Goal: Task Accomplishment & Management: Manage account settings

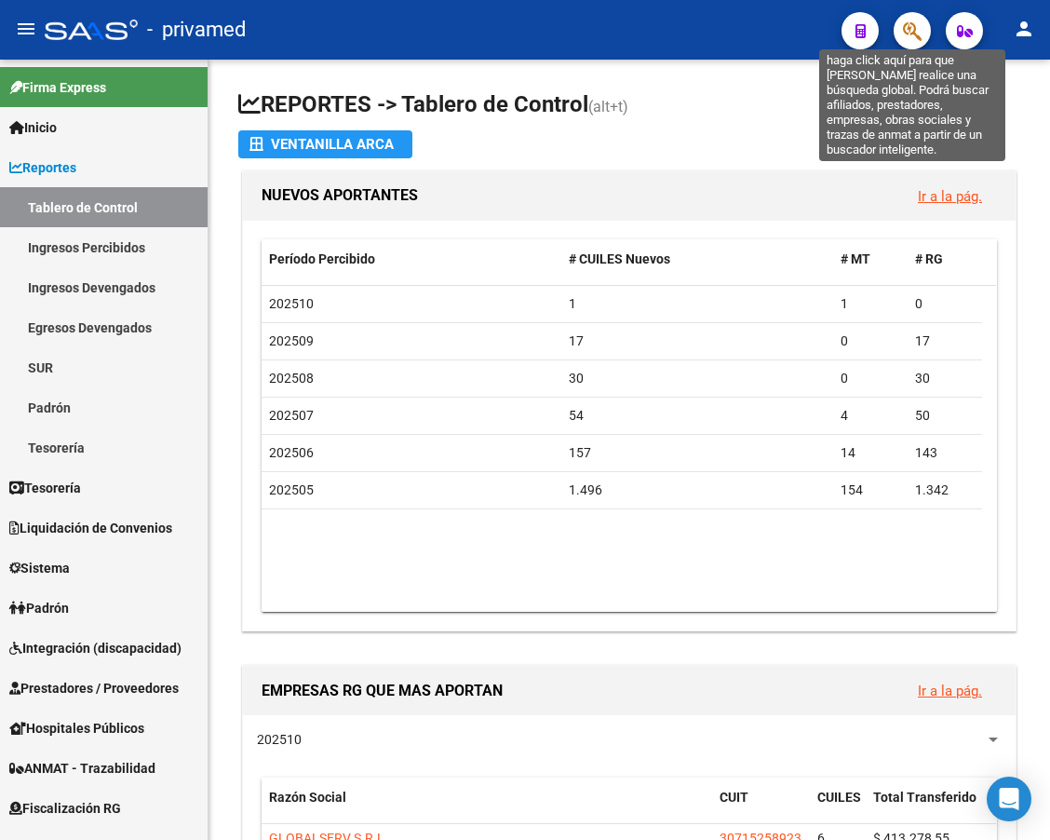
click at [908, 34] on icon "button" at bounding box center [912, 30] width 19 height 21
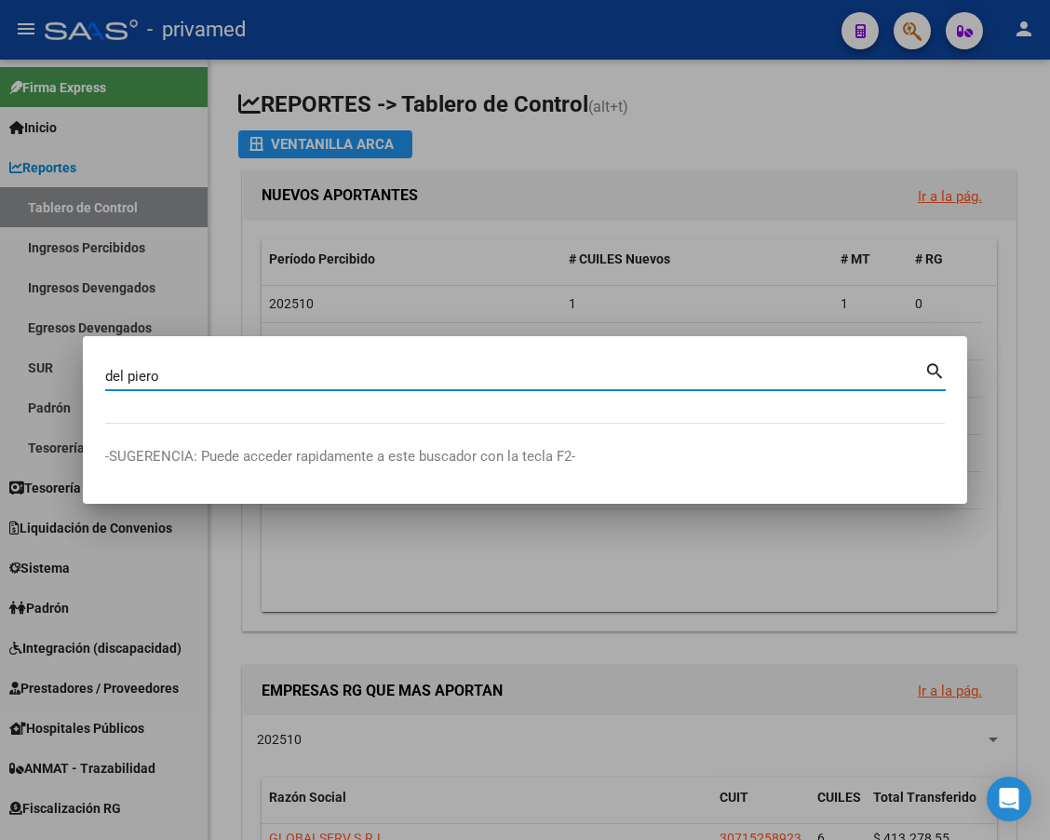
type input "del piero"
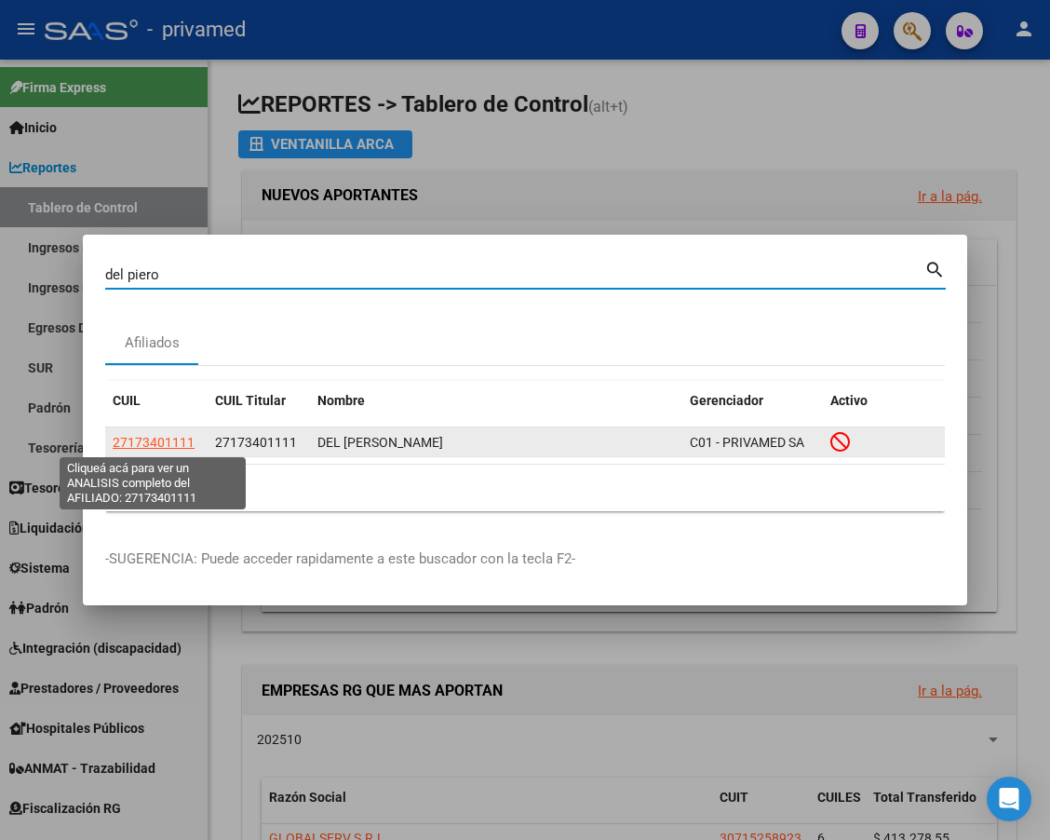
click at [132, 443] on span "27173401111" at bounding box center [154, 442] width 82 height 15
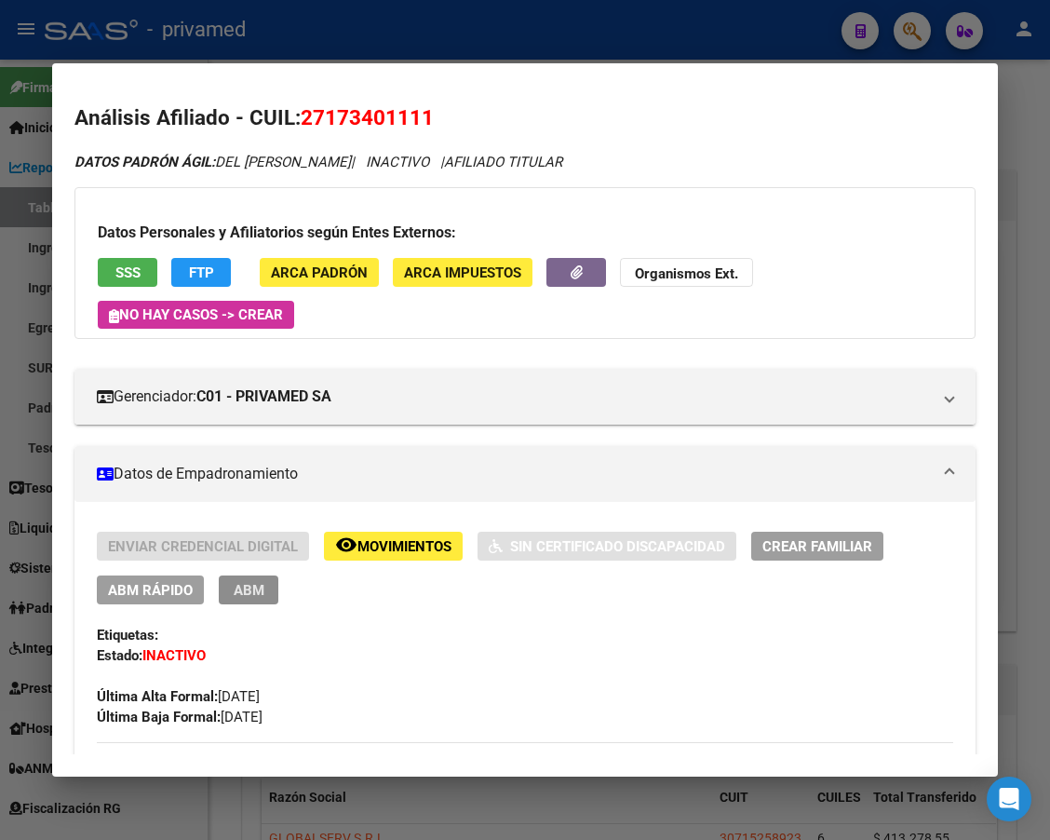
click at [237, 589] on span "ABM" at bounding box center [249, 590] width 31 height 17
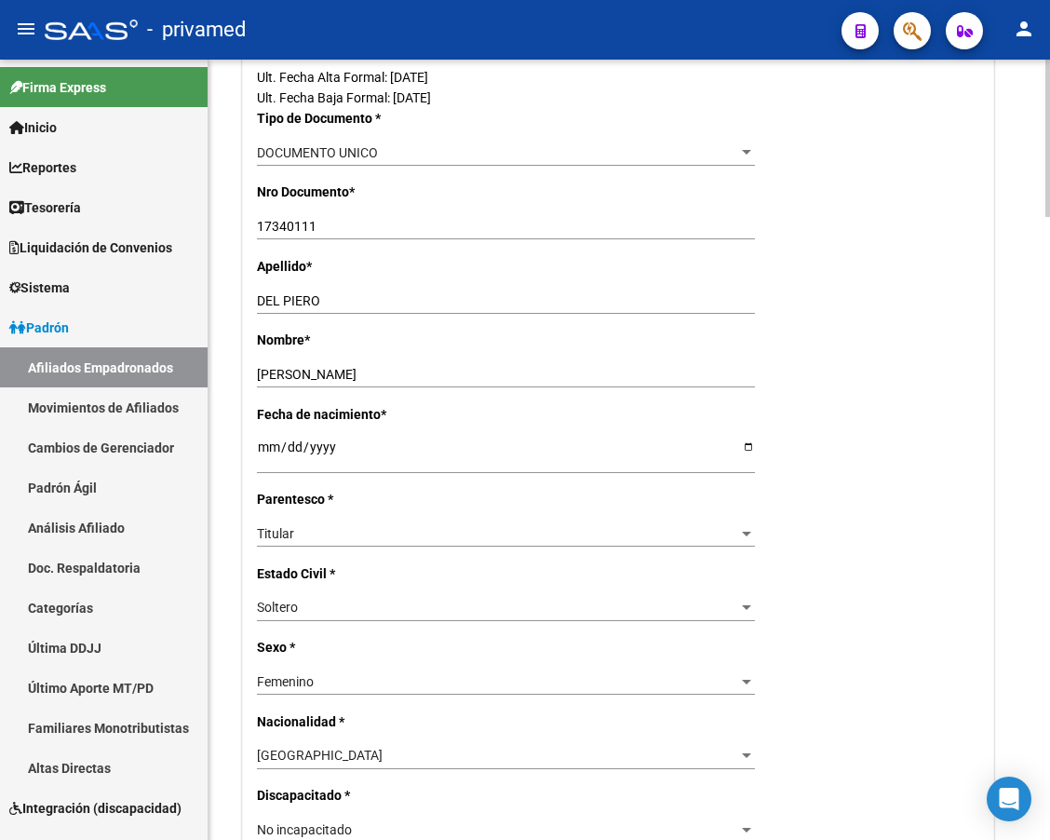
radio input "true"
type input "23-13874894-4"
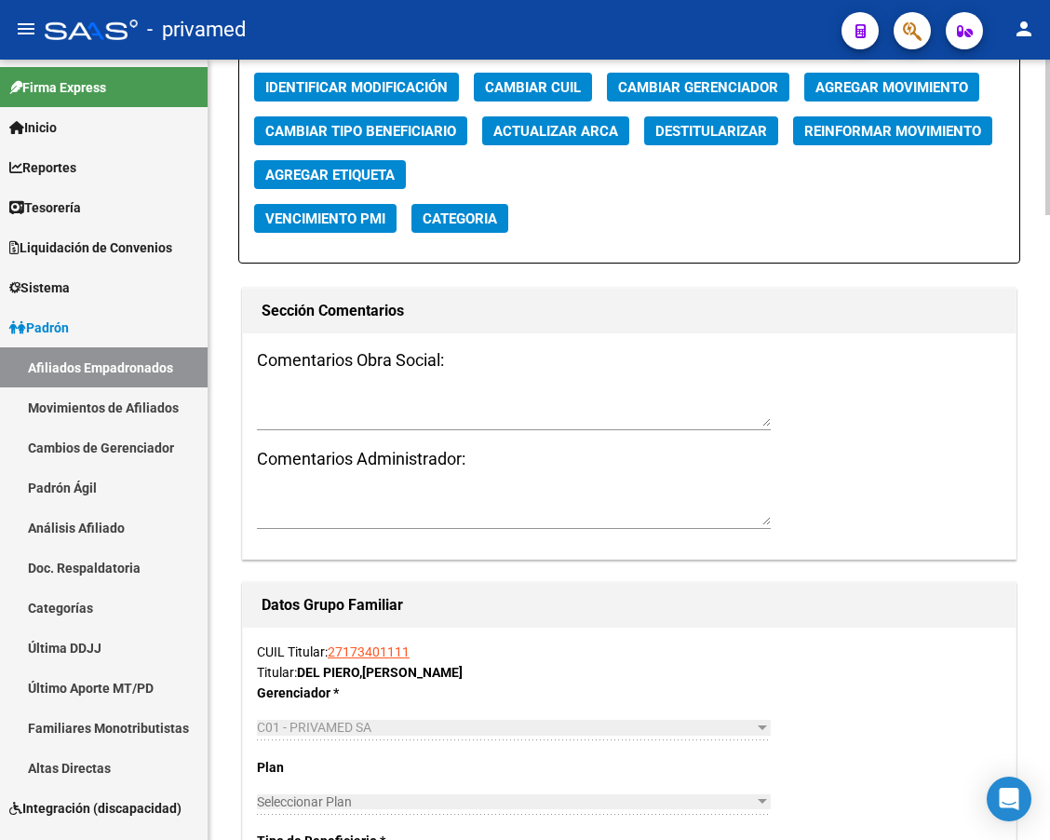
scroll to position [2141, 0]
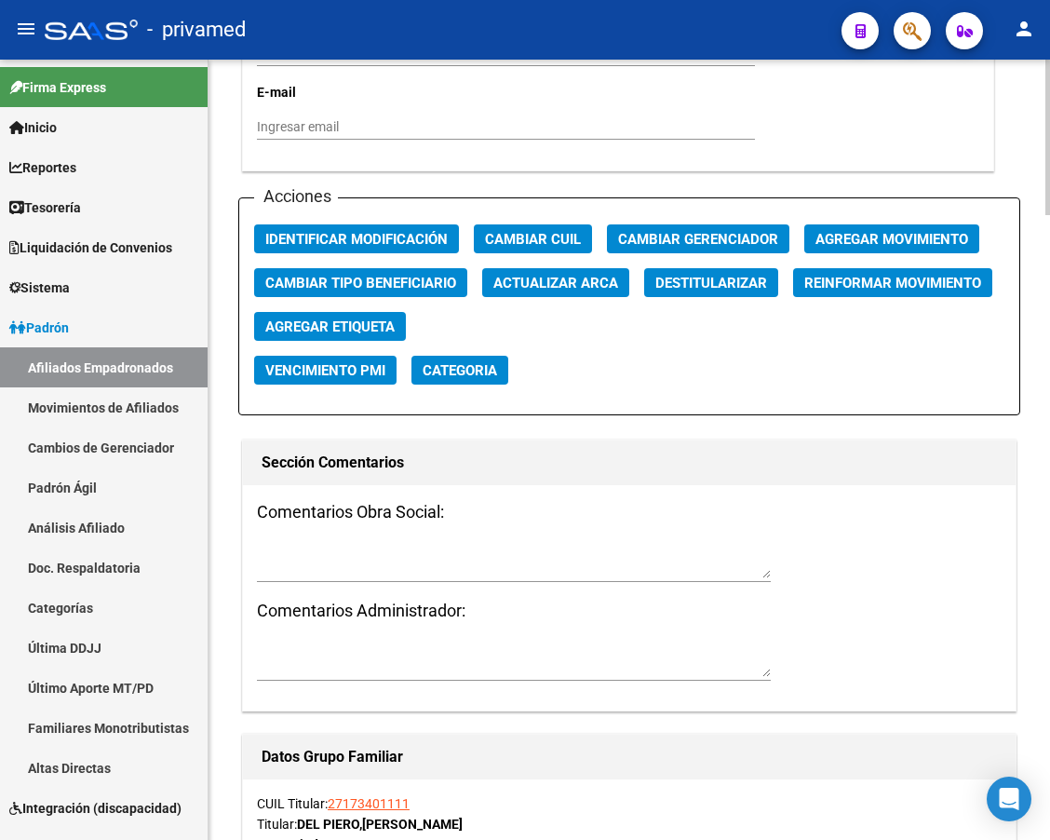
click at [278, 667] on textarea at bounding box center [514, 659] width 514 height 35
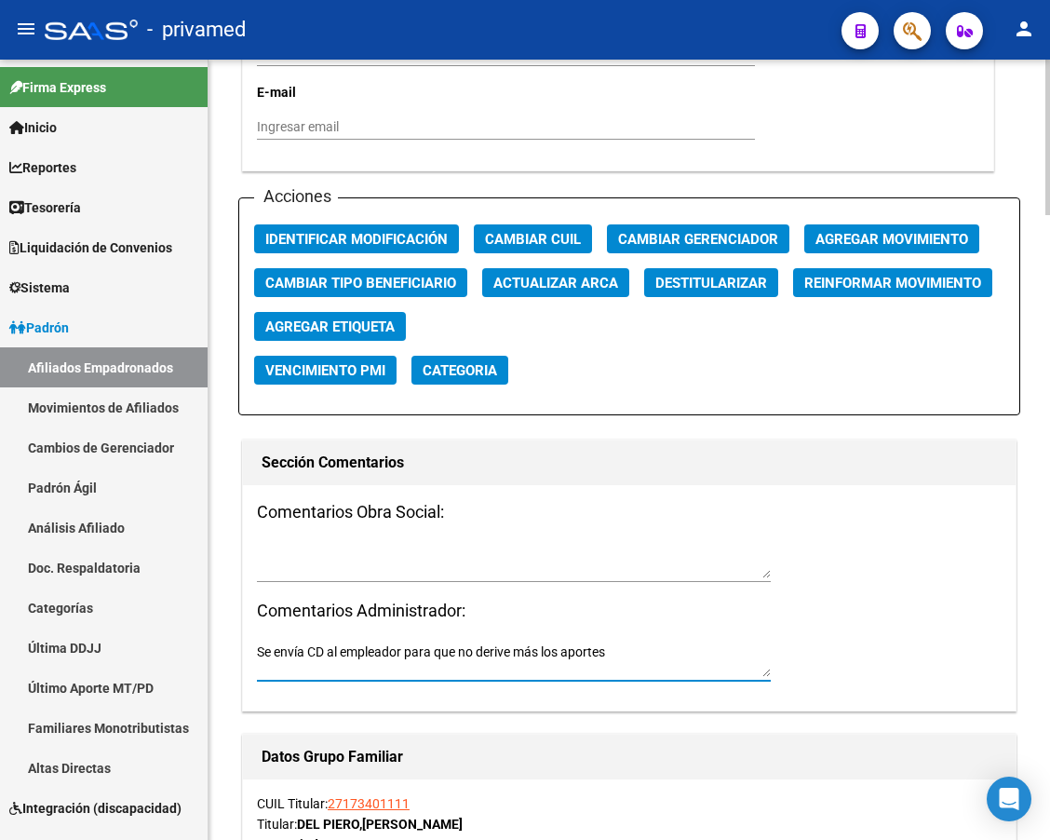
type textarea "Se envía CD al empleador para que no derive más los aportes"
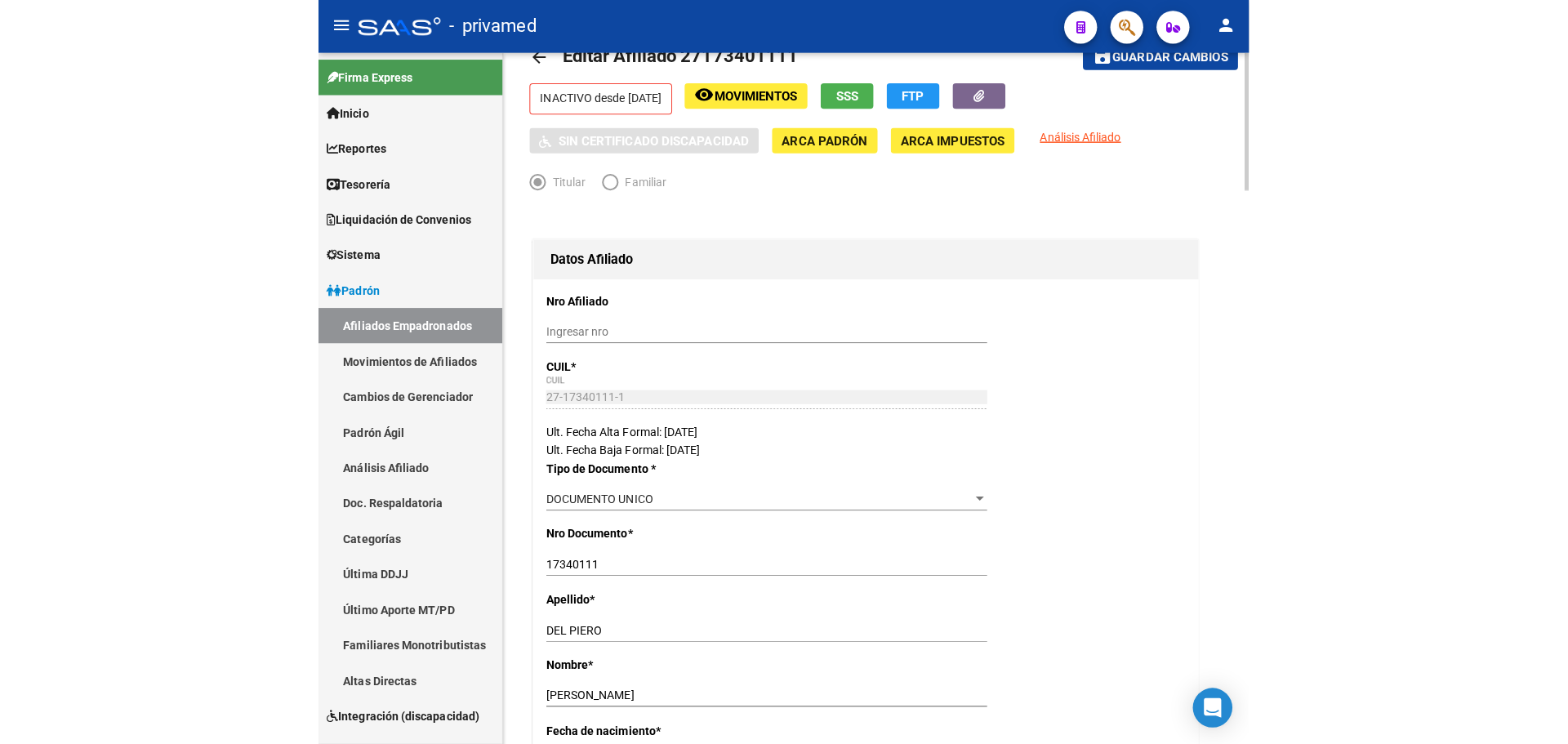
scroll to position [0, 0]
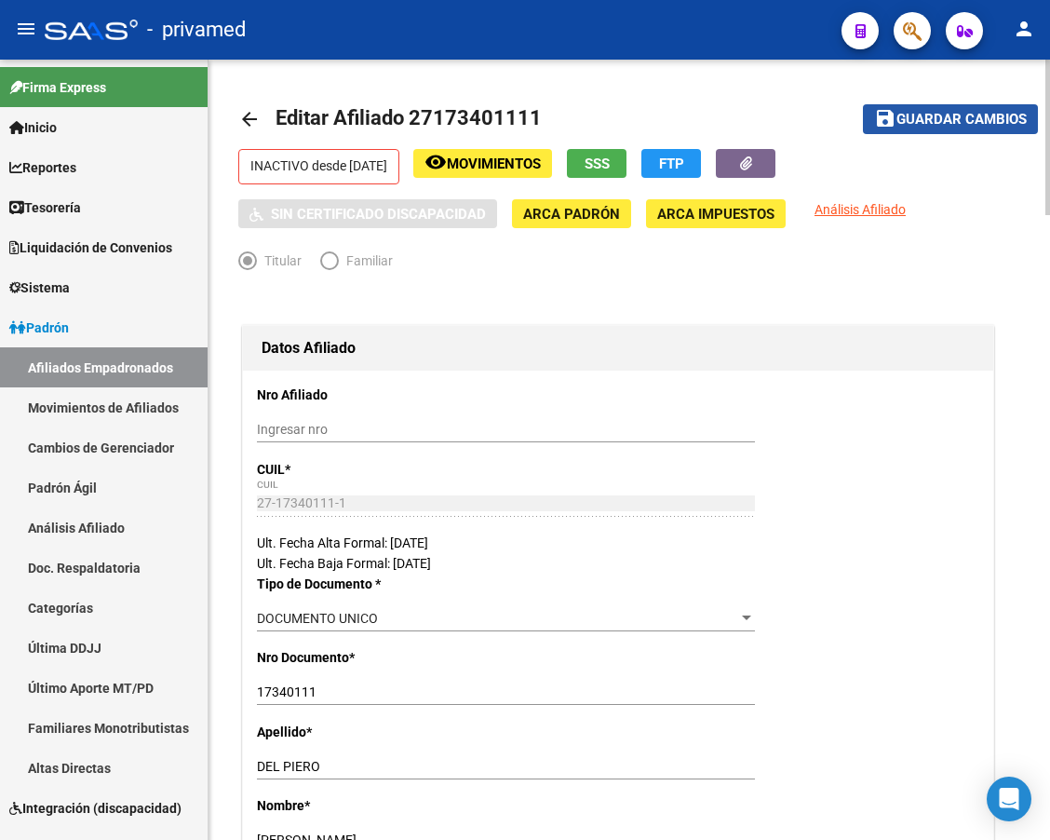
click at [947, 119] on span "Guardar cambios" at bounding box center [961, 120] width 130 height 17
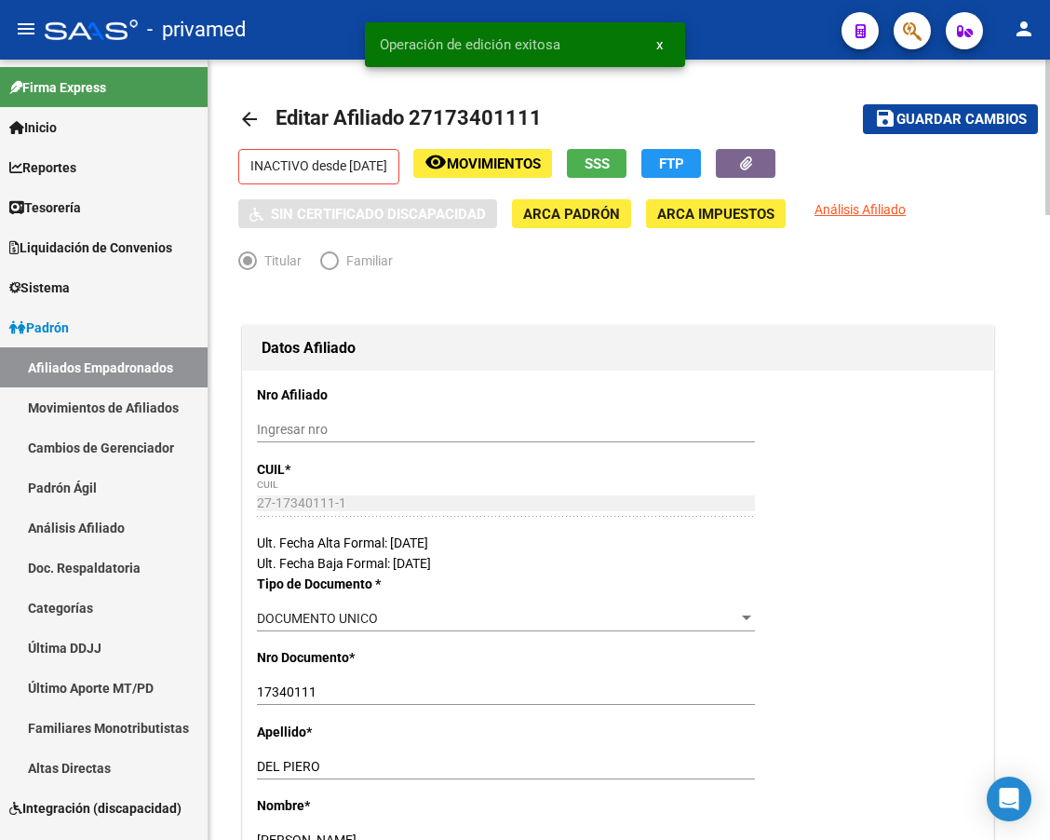
click at [246, 119] on mat-icon "arrow_back" at bounding box center [249, 119] width 22 height 22
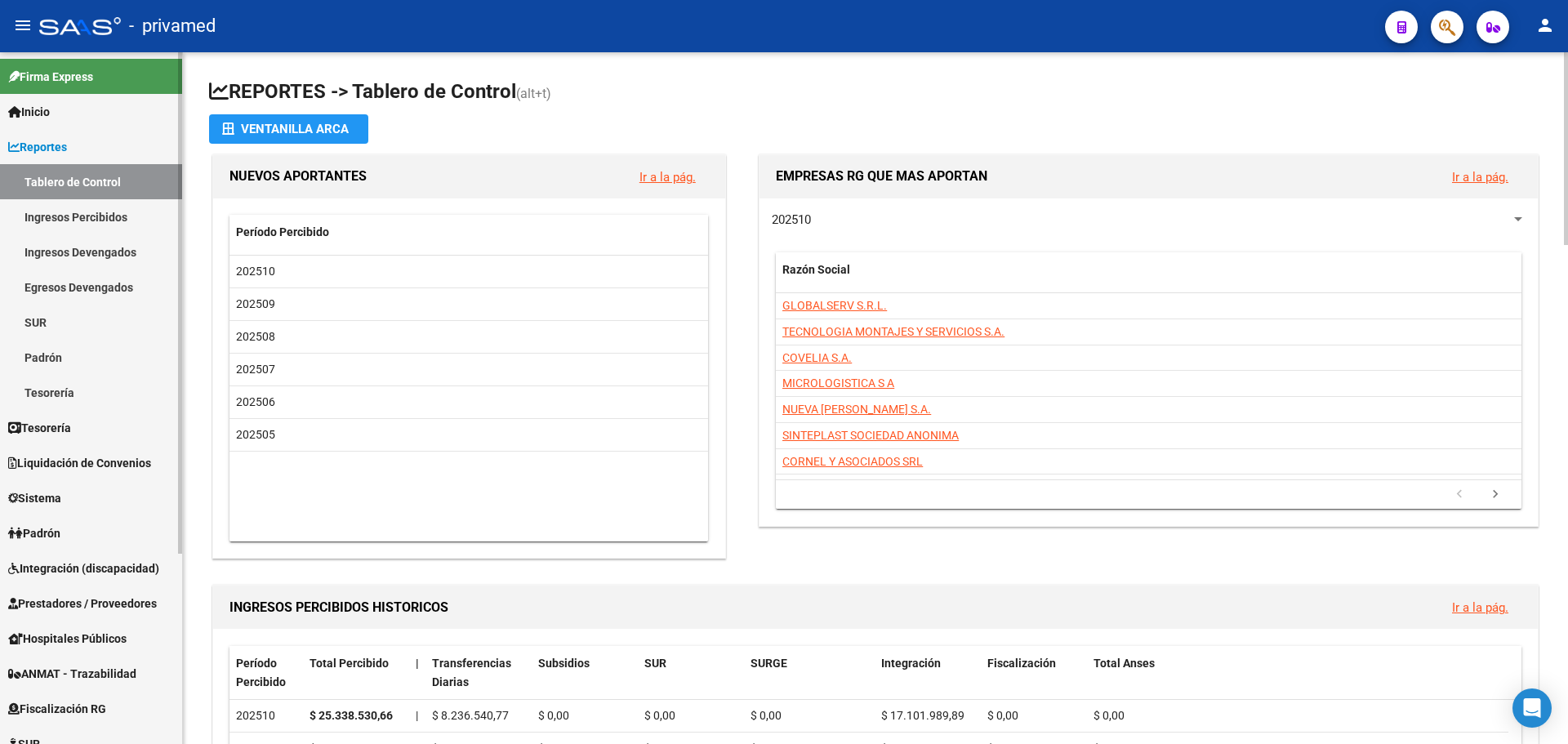
click at [75, 534] on link "Padrón" at bounding box center [91, 533] width 183 height 35
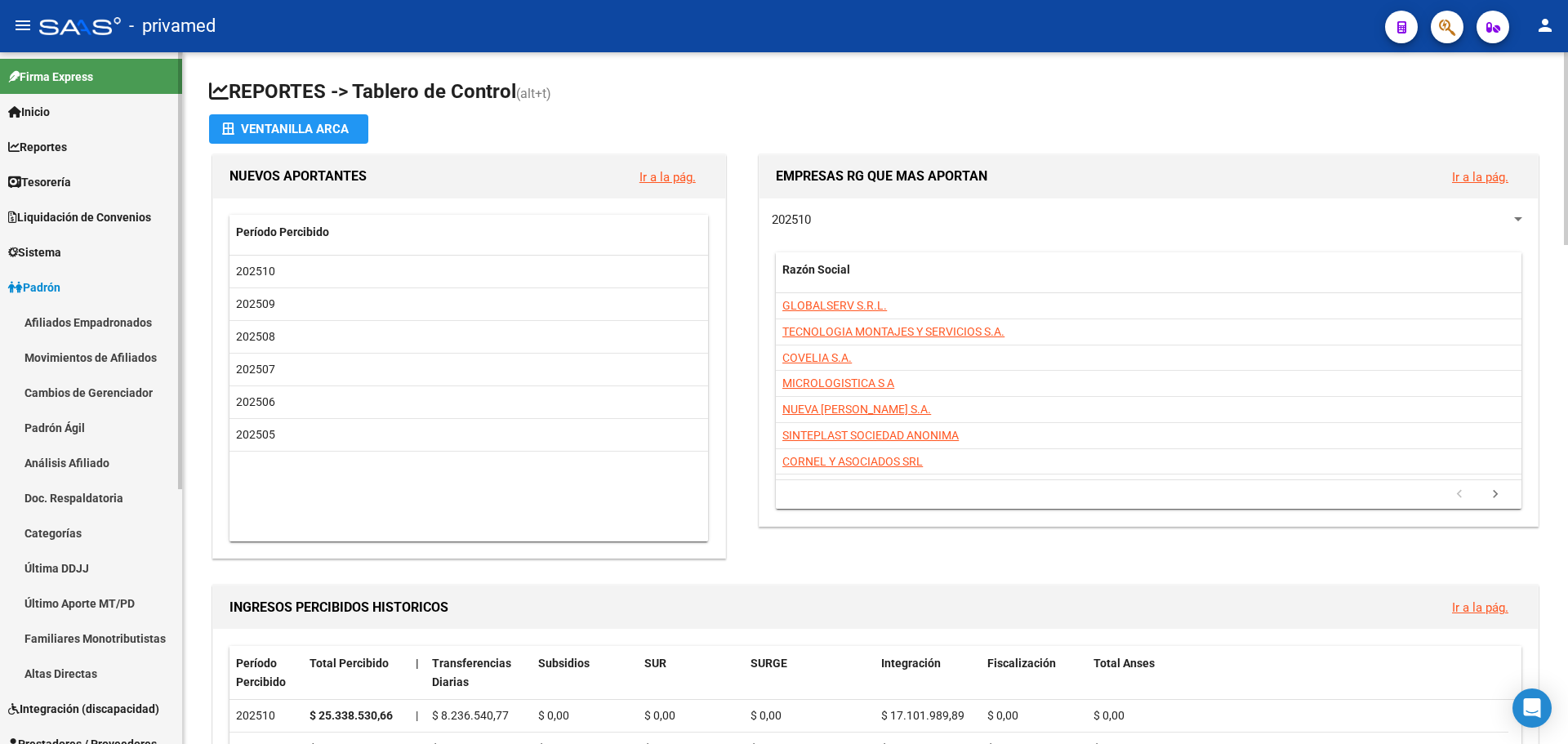
click at [111, 322] on link "Afiliados Empadronados" at bounding box center [91, 322] width 183 height 35
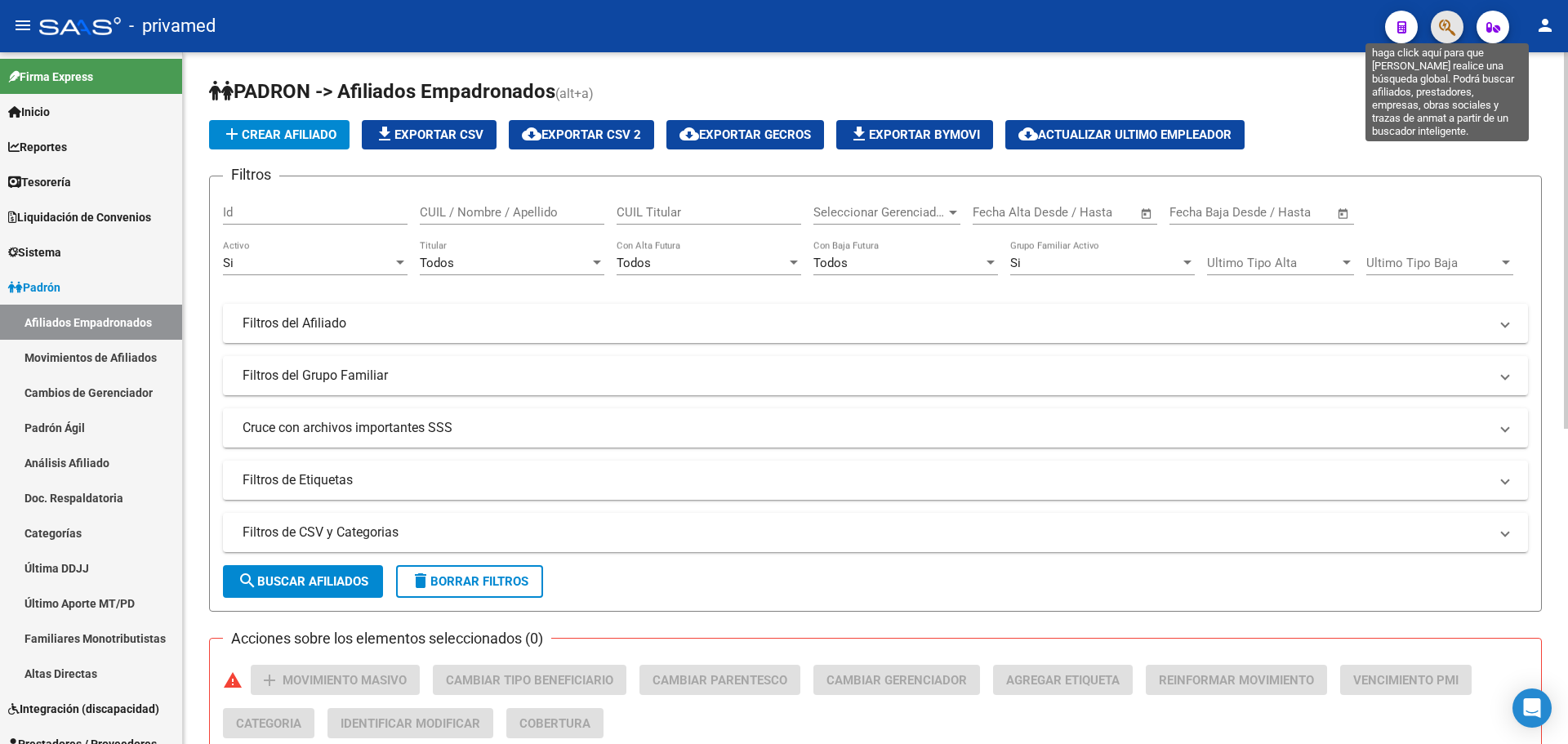
click at [920, 27] on icon "button" at bounding box center [1447, 26] width 17 height 18
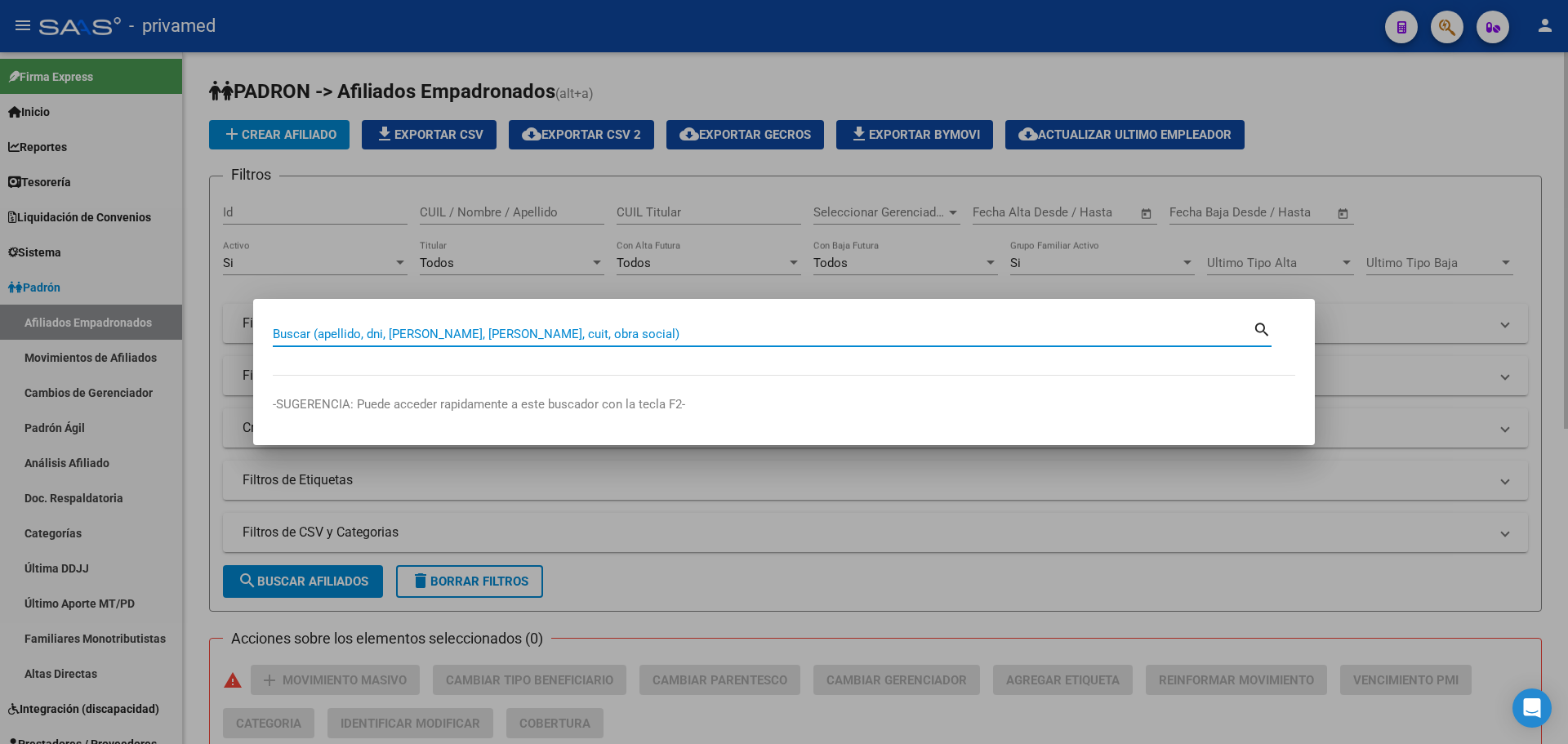
paste input "27282275"
type input "27282275"
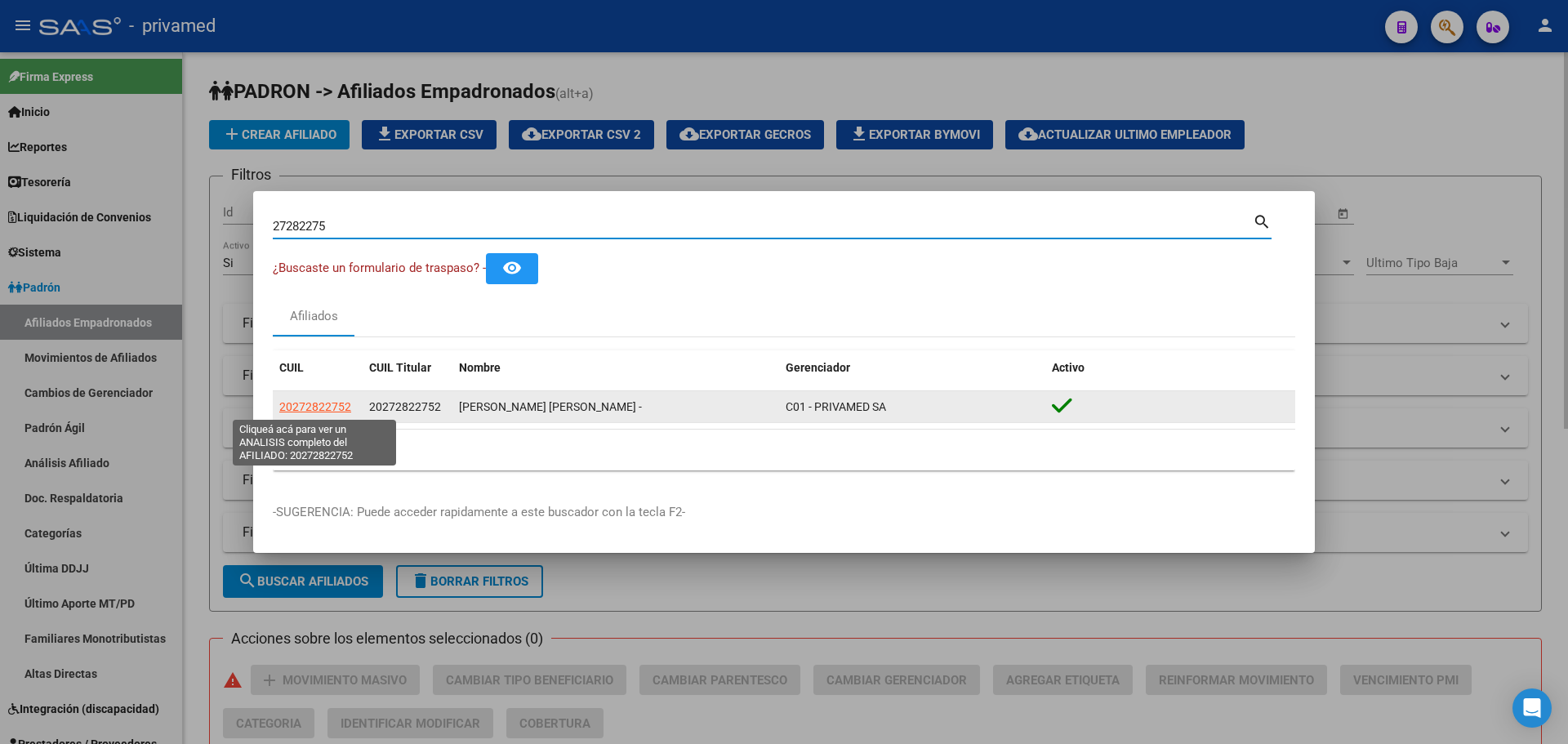
click at [322, 404] on span "20272822752" at bounding box center [315, 406] width 72 height 13
type textarea "20272822752"
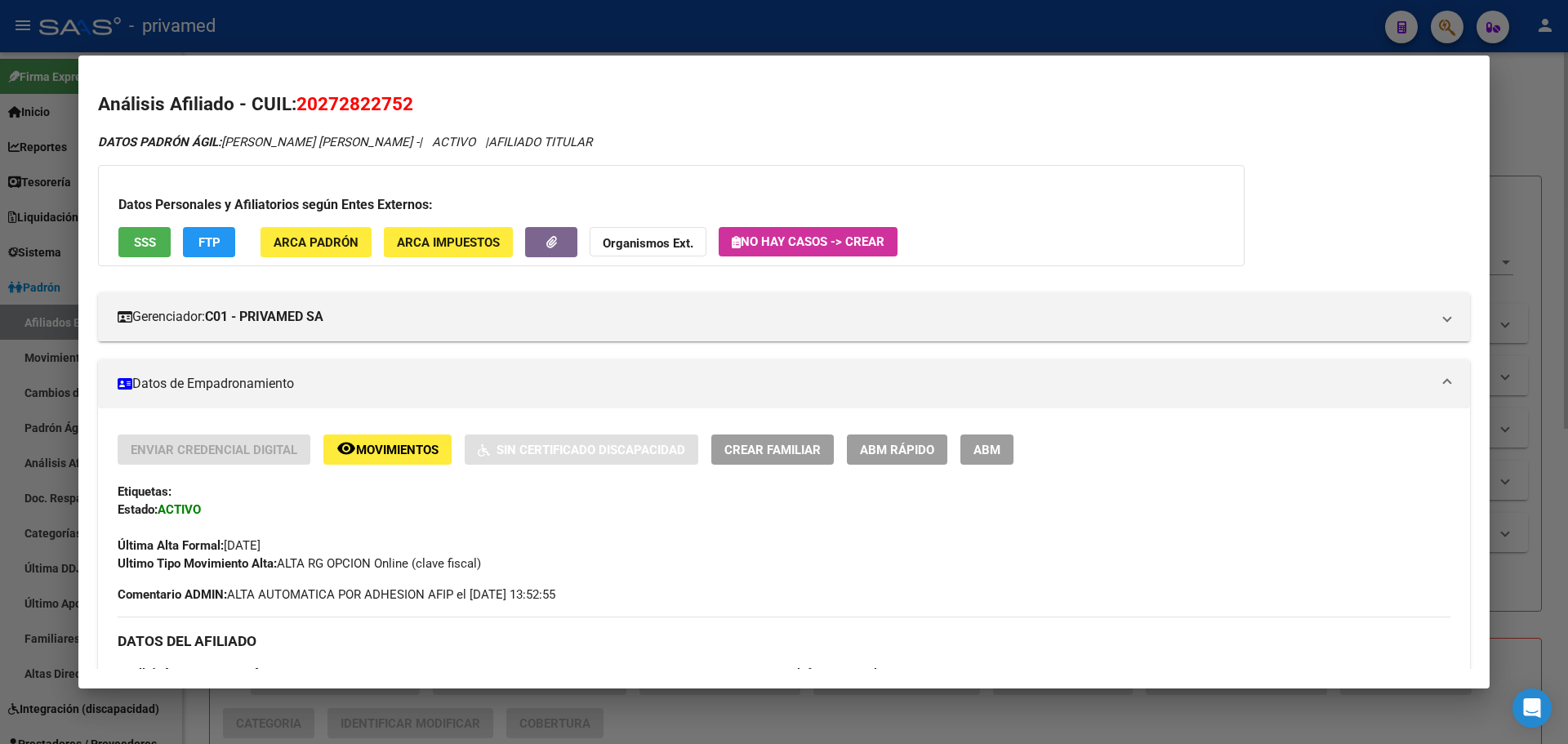
click at [147, 243] on span "SSS" at bounding box center [145, 242] width 22 height 15
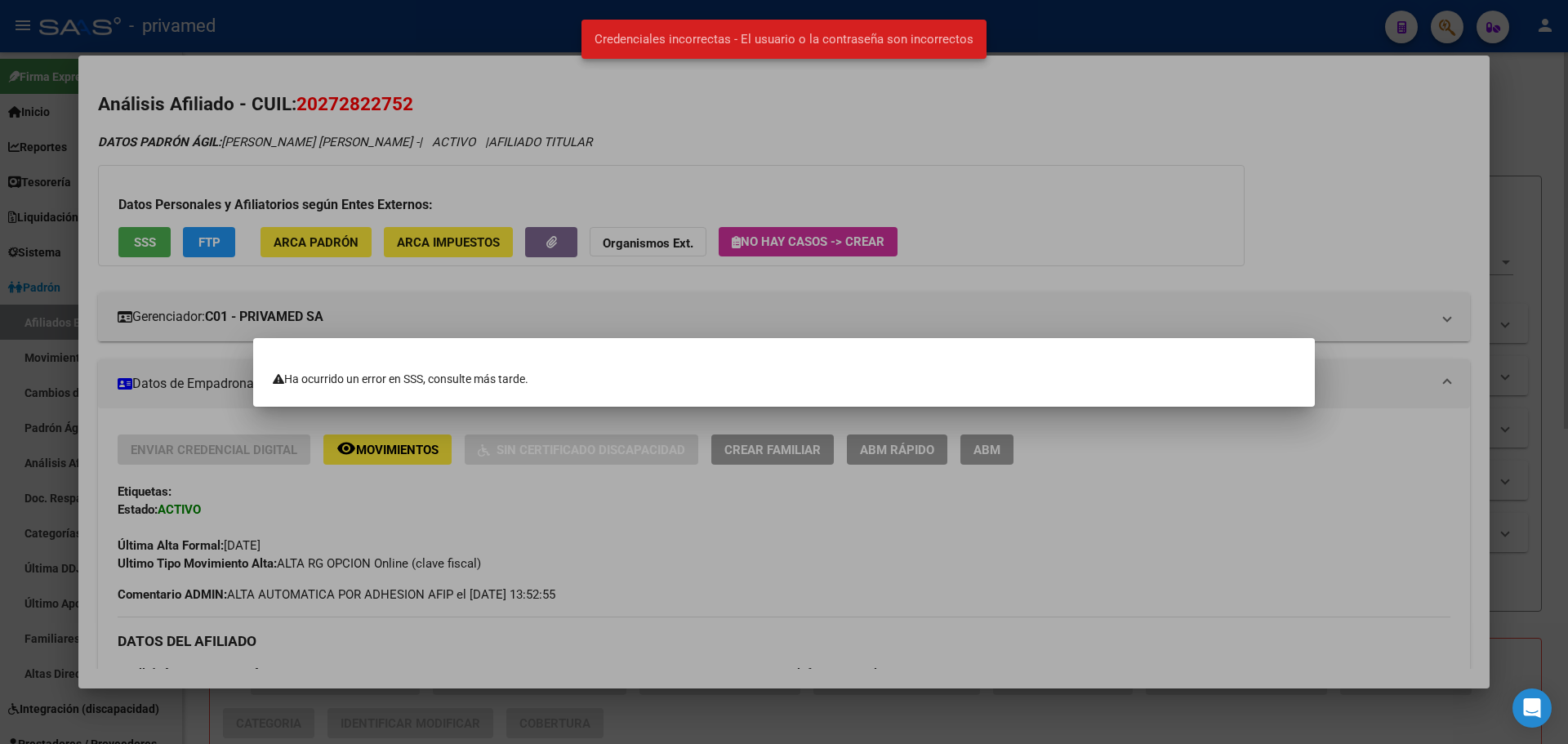
click at [920, 168] on div at bounding box center [784, 372] width 1568 height 744
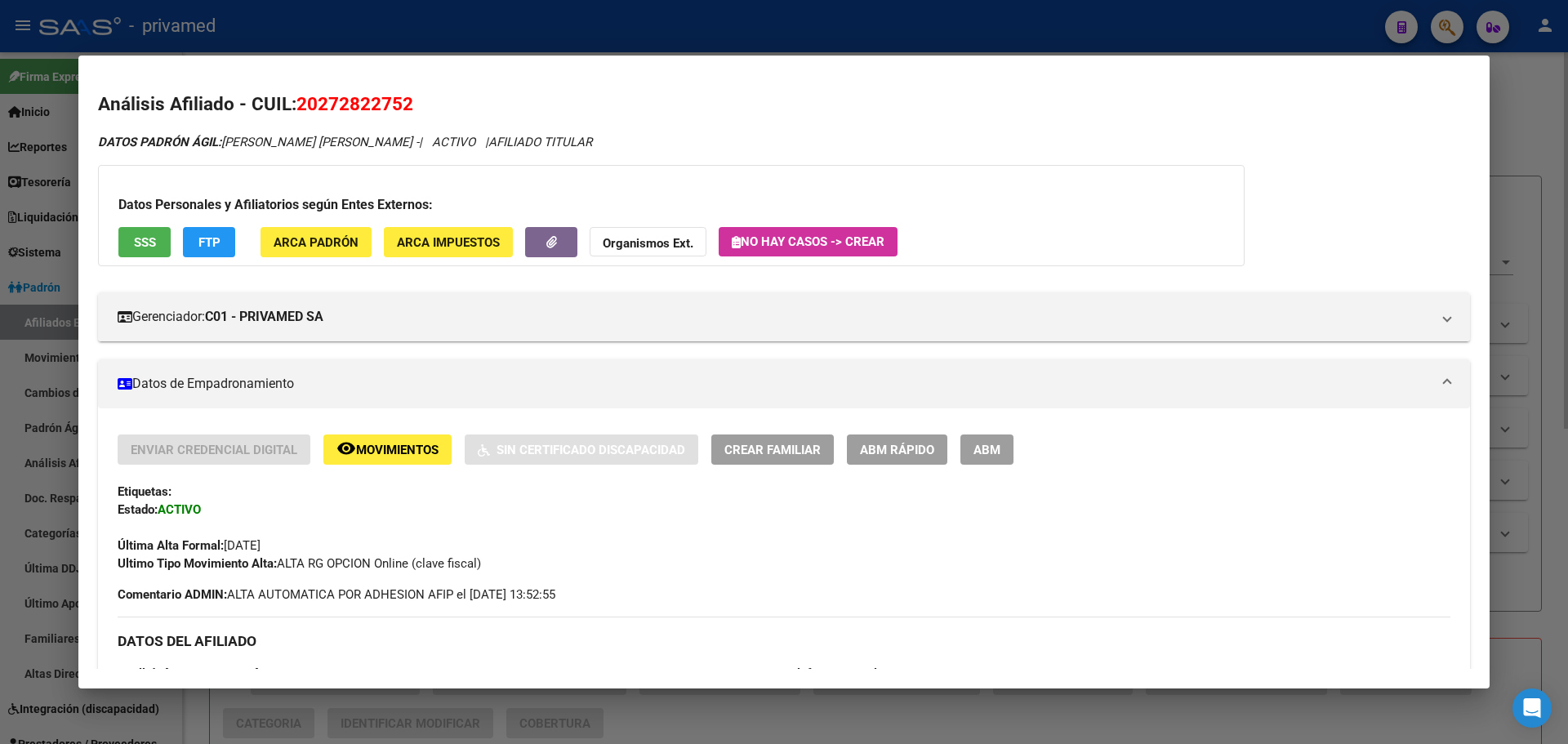
click at [562, 22] on div at bounding box center [784, 372] width 1568 height 744
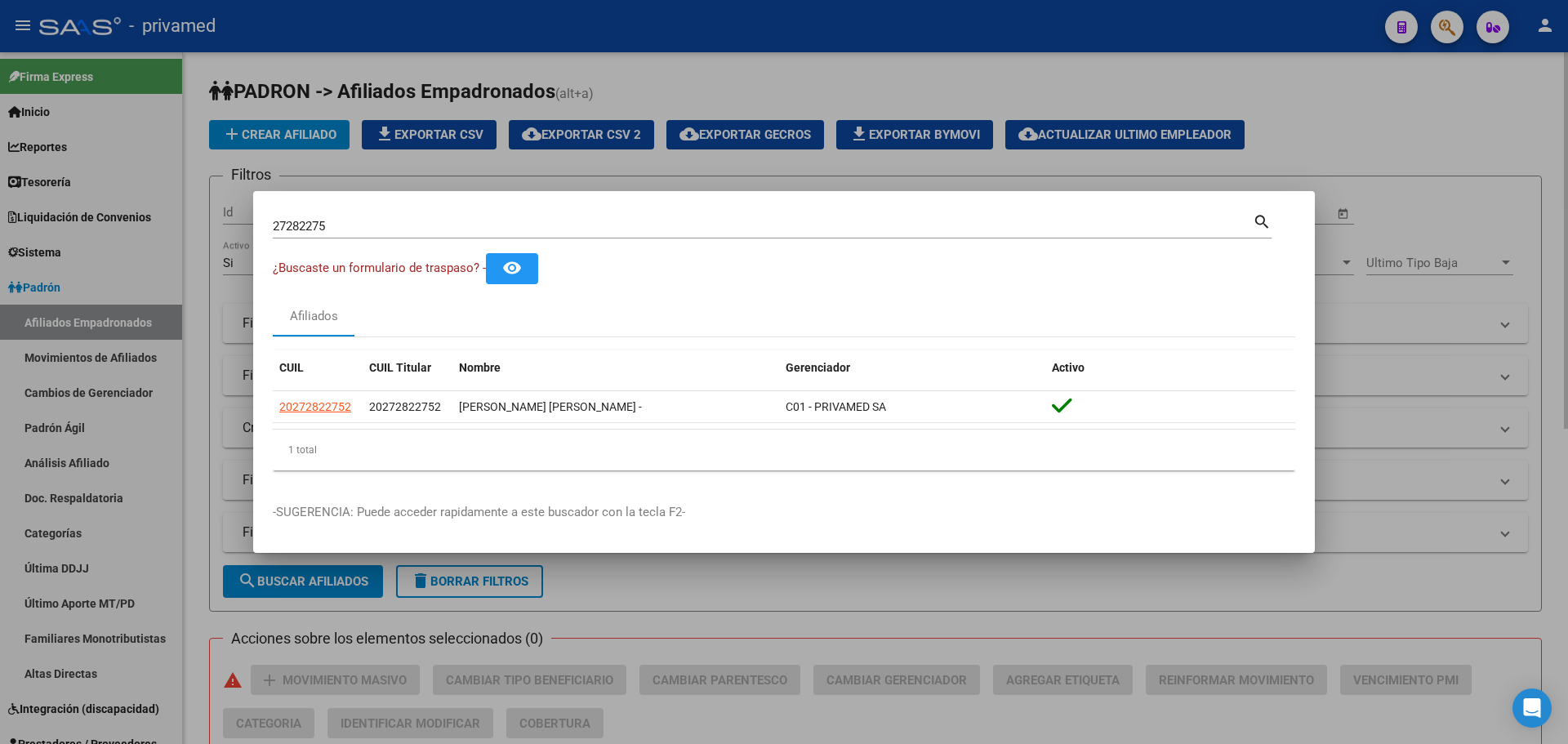
click at [348, 218] on input "27282275" at bounding box center [763, 225] width 980 height 15
click at [347, 218] on input "27282275" at bounding box center [763, 225] width 980 height 15
paste input "0221675062"
type input "20221675062"
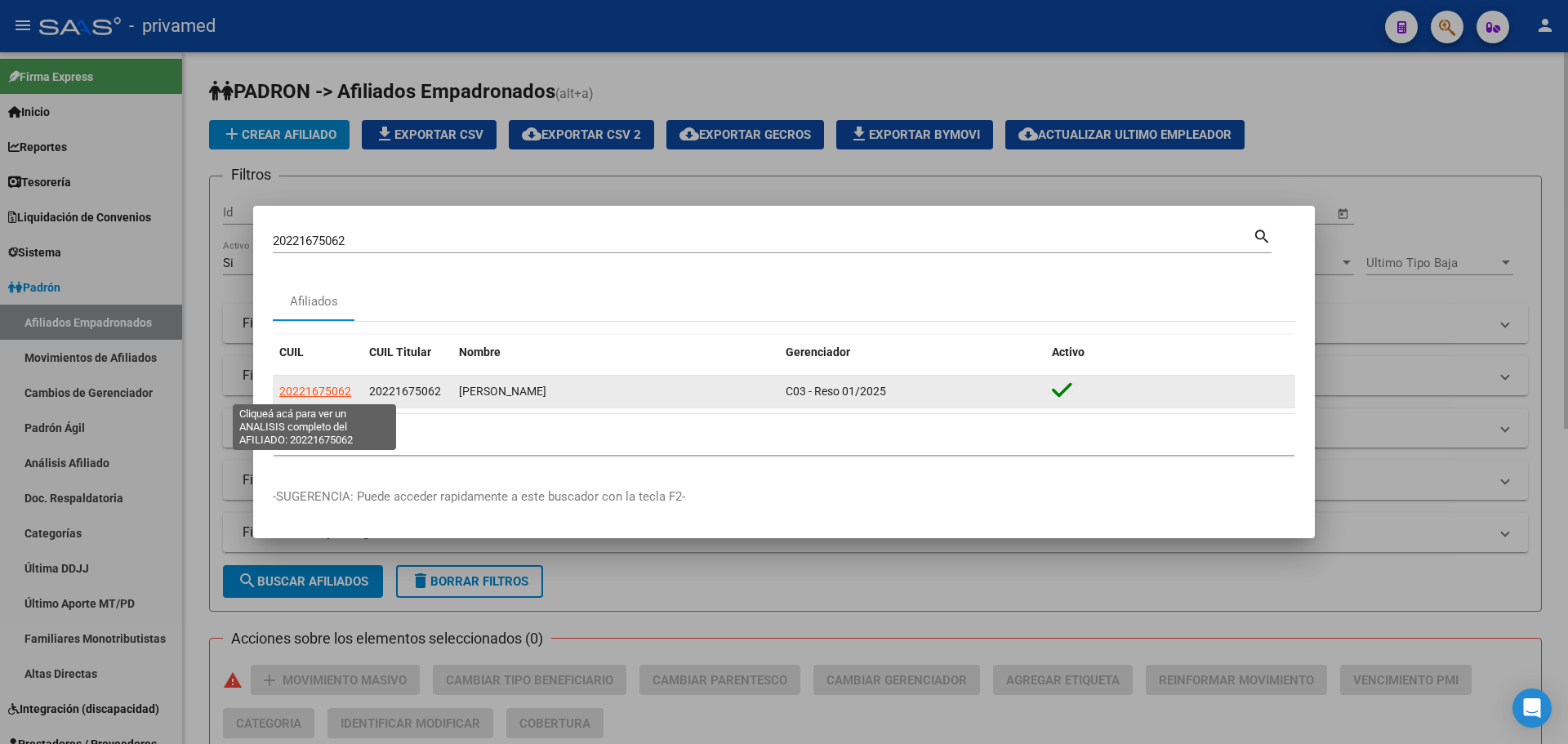
click at [309, 391] on span "20221675062" at bounding box center [315, 390] width 72 height 13
type textarea "20221675062"
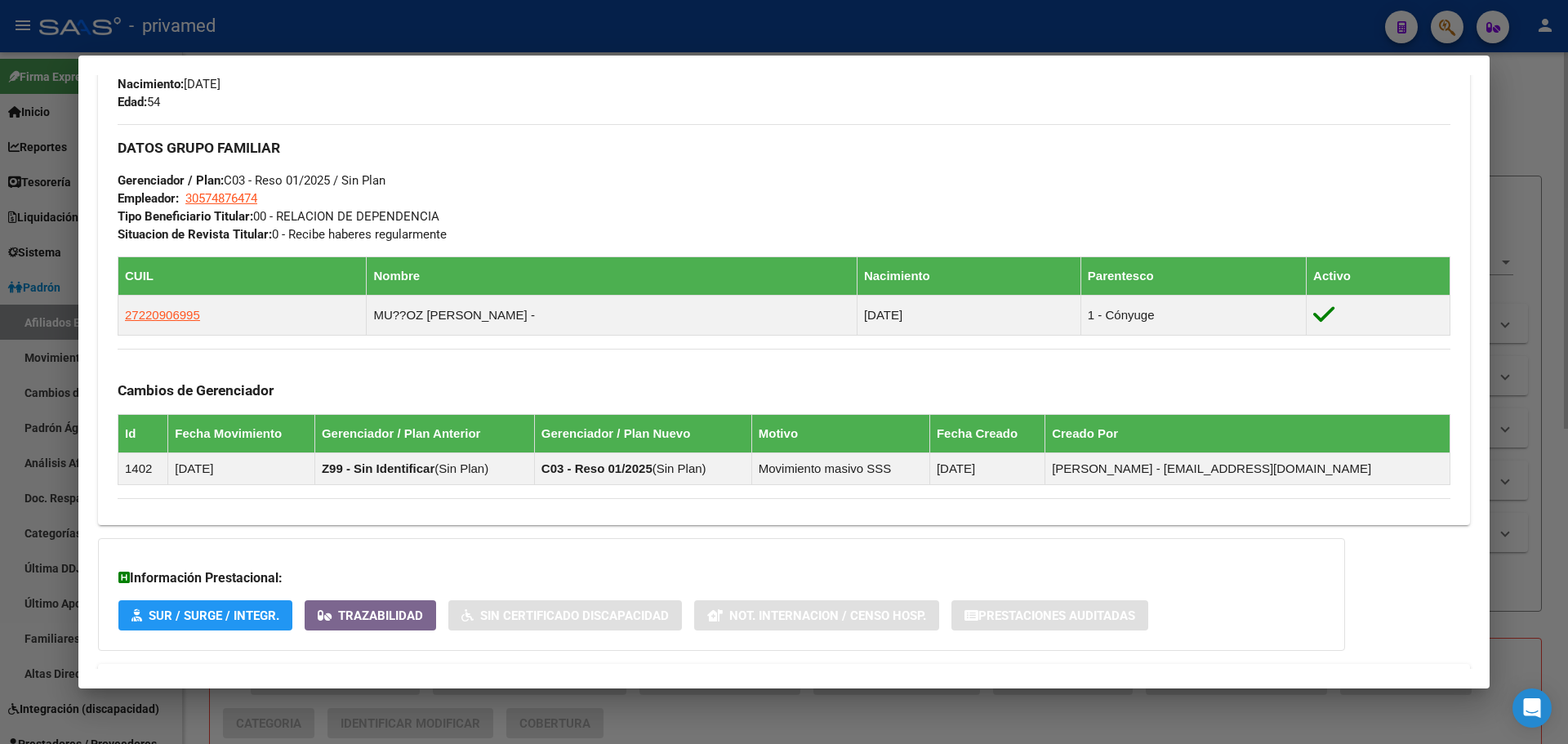
scroll to position [735, 0]
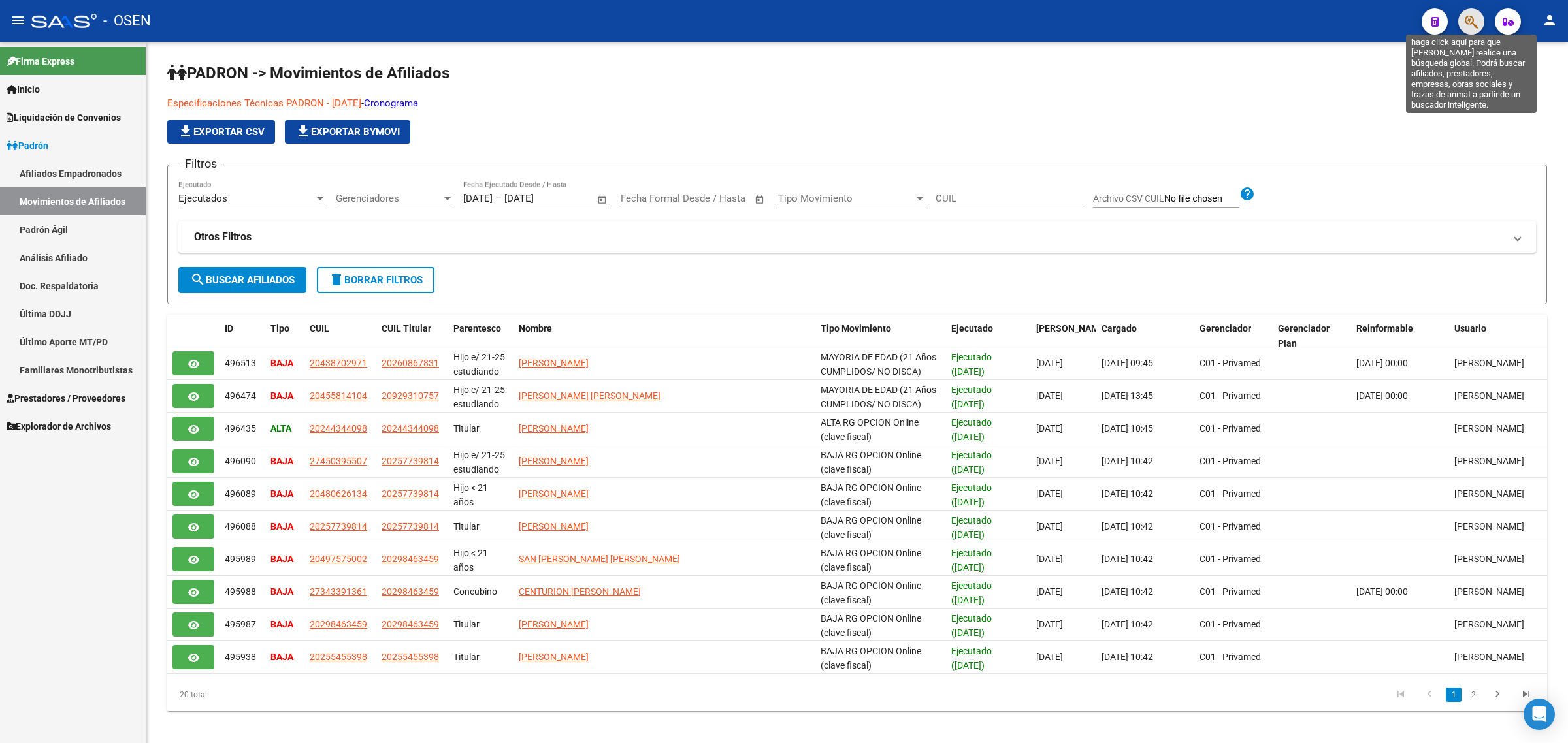
click at [1472, 17] on icon "button" at bounding box center [1471, 21] width 13 height 15
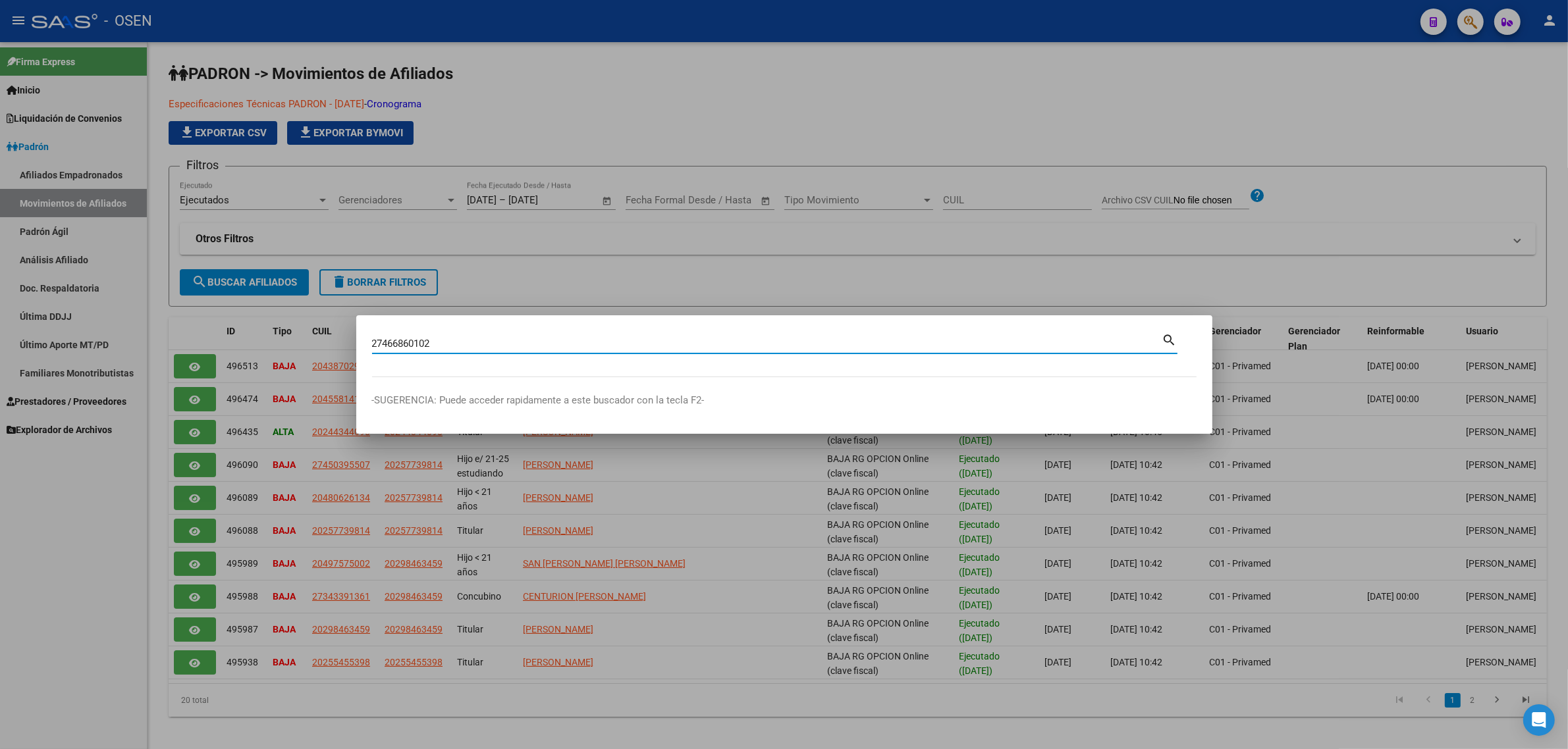
type input "27466860102"
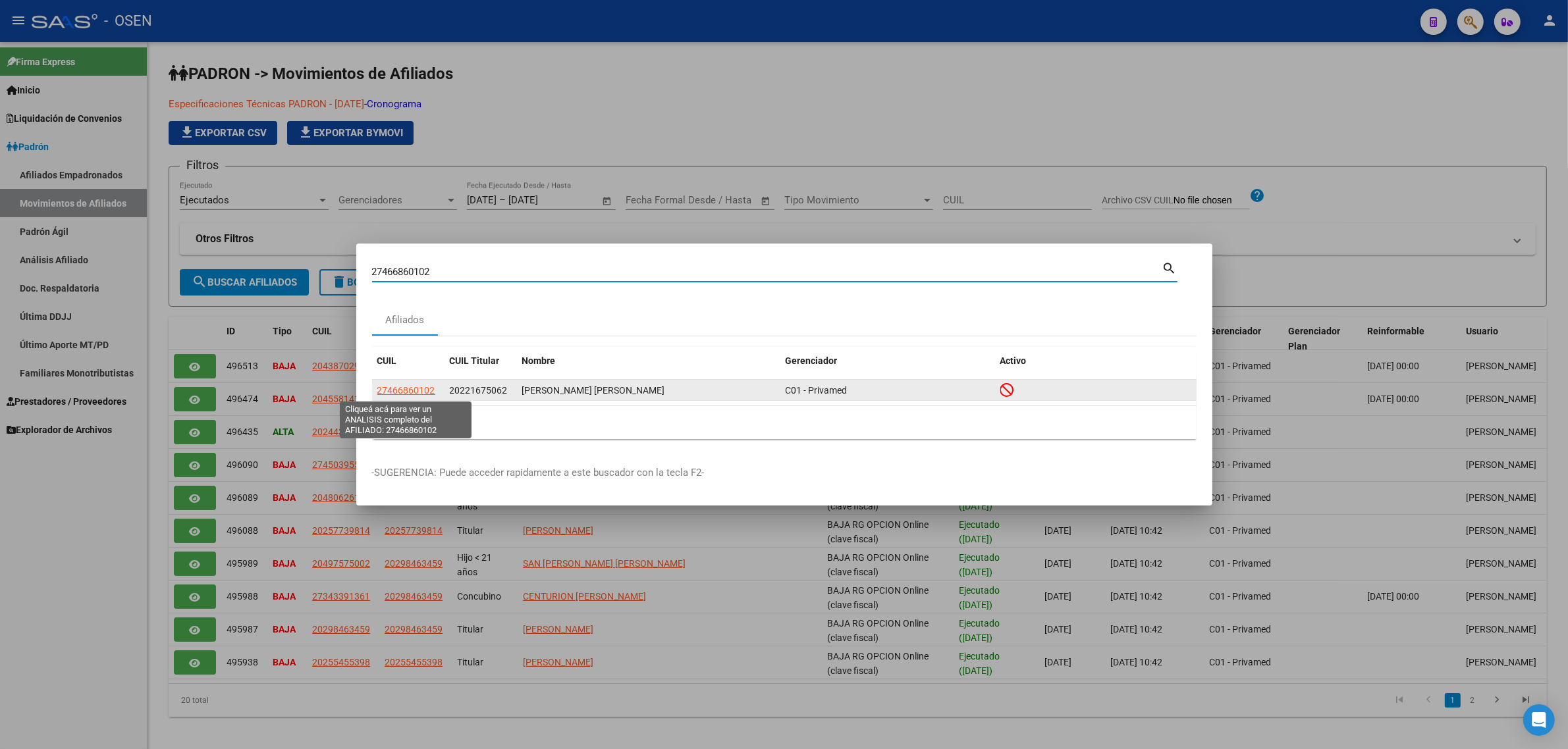
click at [409, 395] on span "27466860102" at bounding box center [406, 390] width 58 height 11
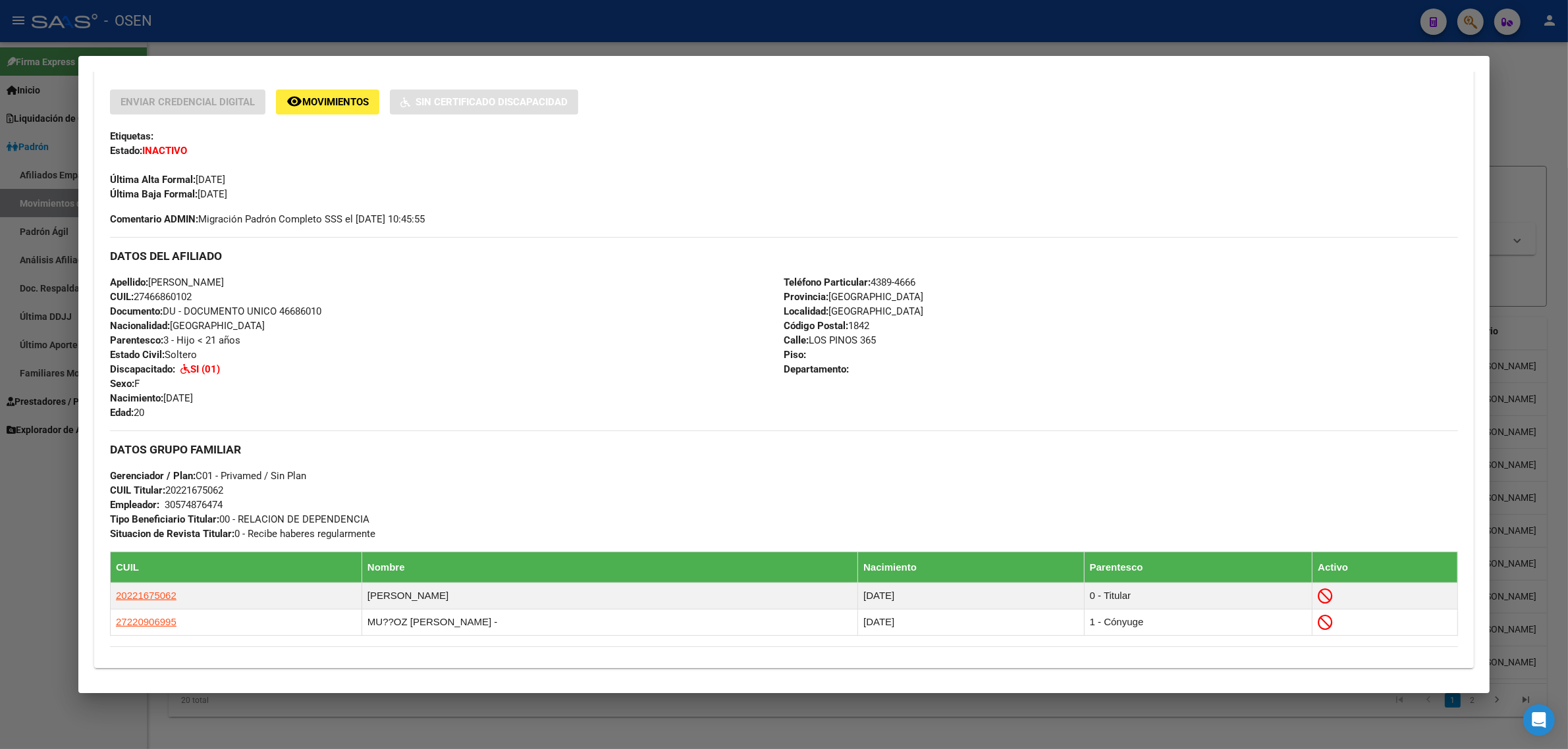
scroll to position [329, 0]
